Goal: Information Seeking & Learning: Find specific fact

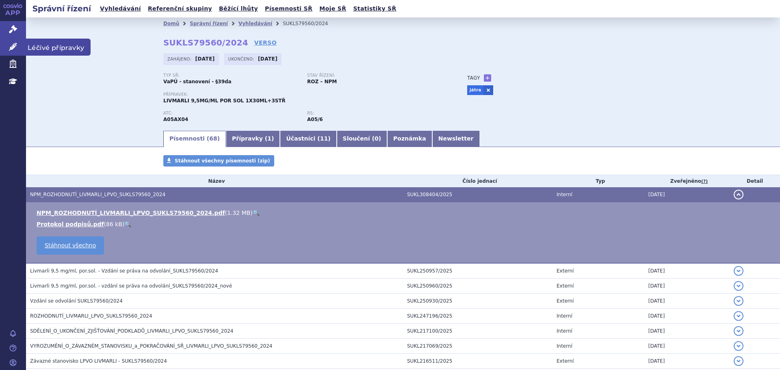
click at [4, 47] on link "Léčivé přípravky" at bounding box center [13, 47] width 26 height 17
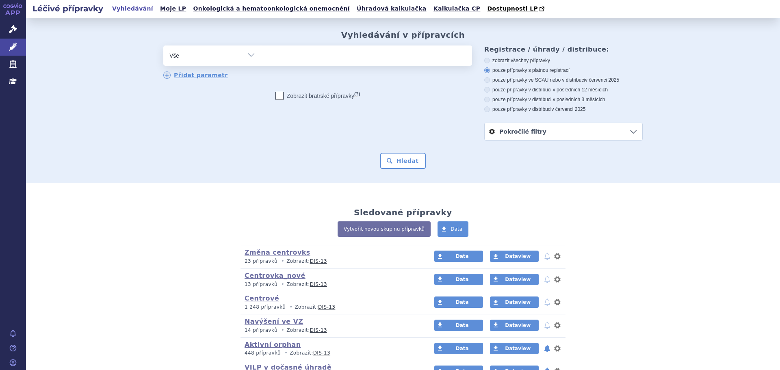
click at [301, 61] on ul at bounding box center [366, 53] width 211 height 17
click at [261, 61] on select at bounding box center [261, 55] width 0 height 20
click at [362, 58] on ul at bounding box center [366, 53] width 211 height 17
click at [261, 58] on select at bounding box center [261, 55] width 0 height 20
type input "ne"
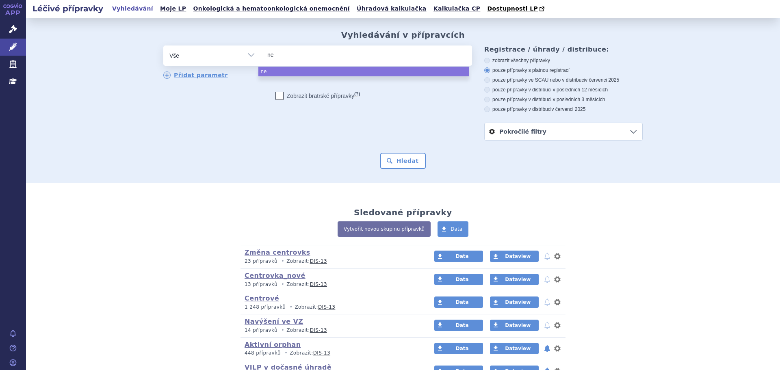
type input "neb"
type input "nebid"
type input "nebido"
select select "nebido"
click at [412, 159] on button "Hledat" at bounding box center [403, 161] width 46 height 16
